Goal: Complete application form

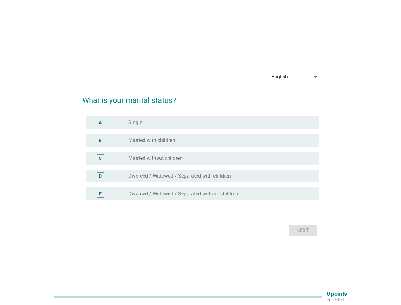
click at [201, 152] on div "C radio_button_unchecked Married without children" at bounding box center [202, 158] width 233 height 13
click at [295, 77] on div "English" at bounding box center [291, 77] width 39 height 10
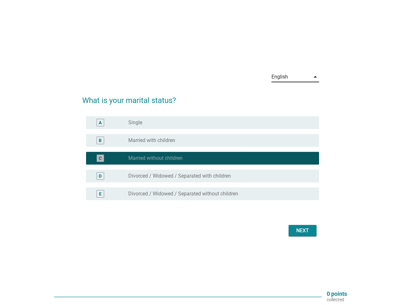
click at [201, 162] on div "C radio_button_checked Married without children" at bounding box center [202, 158] width 233 height 13
click at [201, 158] on div "radio_button_checked Married without children" at bounding box center [218, 158] width 181 height 6
click at [203, 123] on div "radio_button_unchecked Single" at bounding box center [218, 122] width 181 height 6
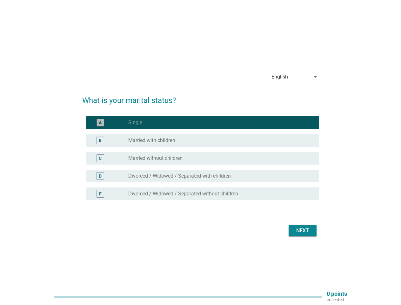
click at [135, 123] on label "Single" at bounding box center [135, 122] width 14 height 6
click at [203, 140] on div "radio_button_unchecked Married with children" at bounding box center [218, 140] width 181 height 6
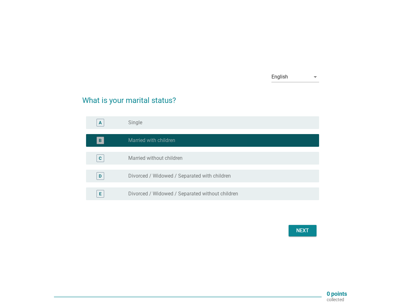
click at [152, 140] on label "Married with children" at bounding box center [151, 140] width 47 height 6
click at [203, 158] on div "radio_button_unchecked Married without children" at bounding box center [218, 158] width 181 height 6
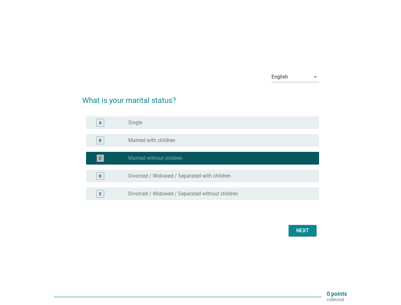
click at [155, 158] on label "Married without children" at bounding box center [155, 158] width 54 height 6
